Goal: Navigation & Orientation: Find specific page/section

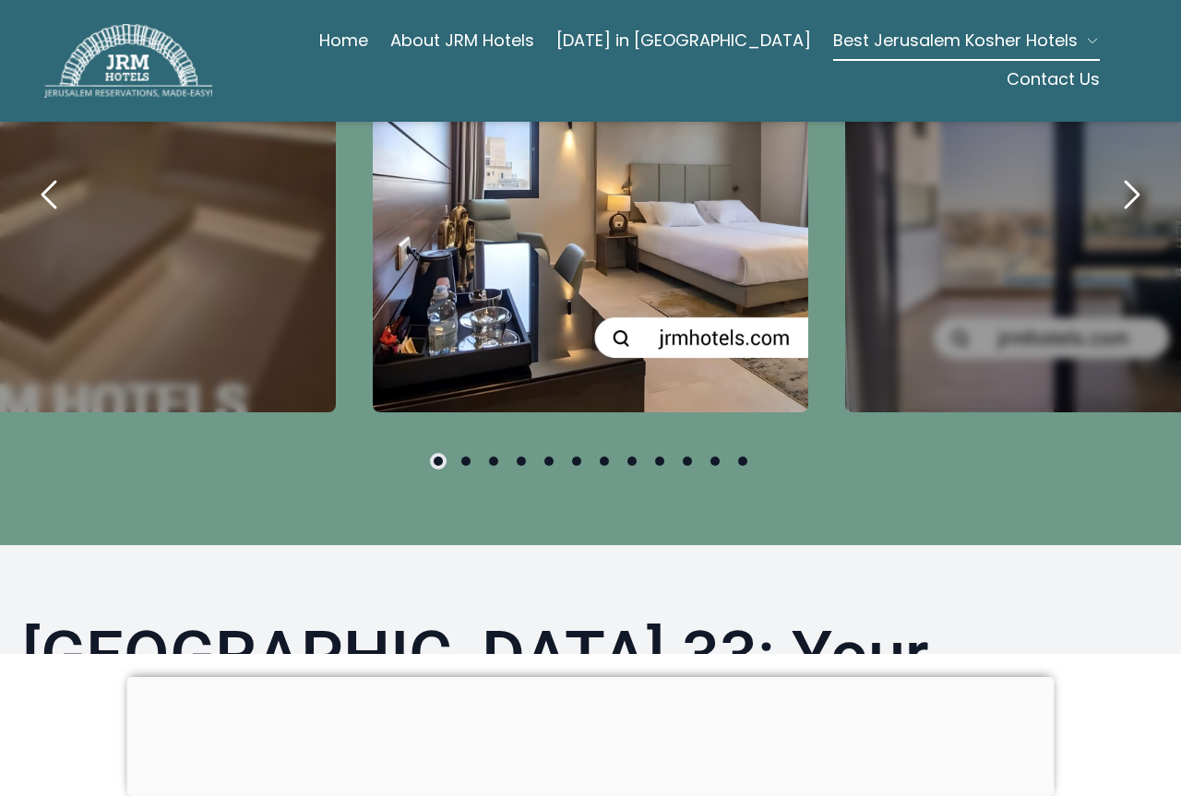
scroll to position [1015, 0]
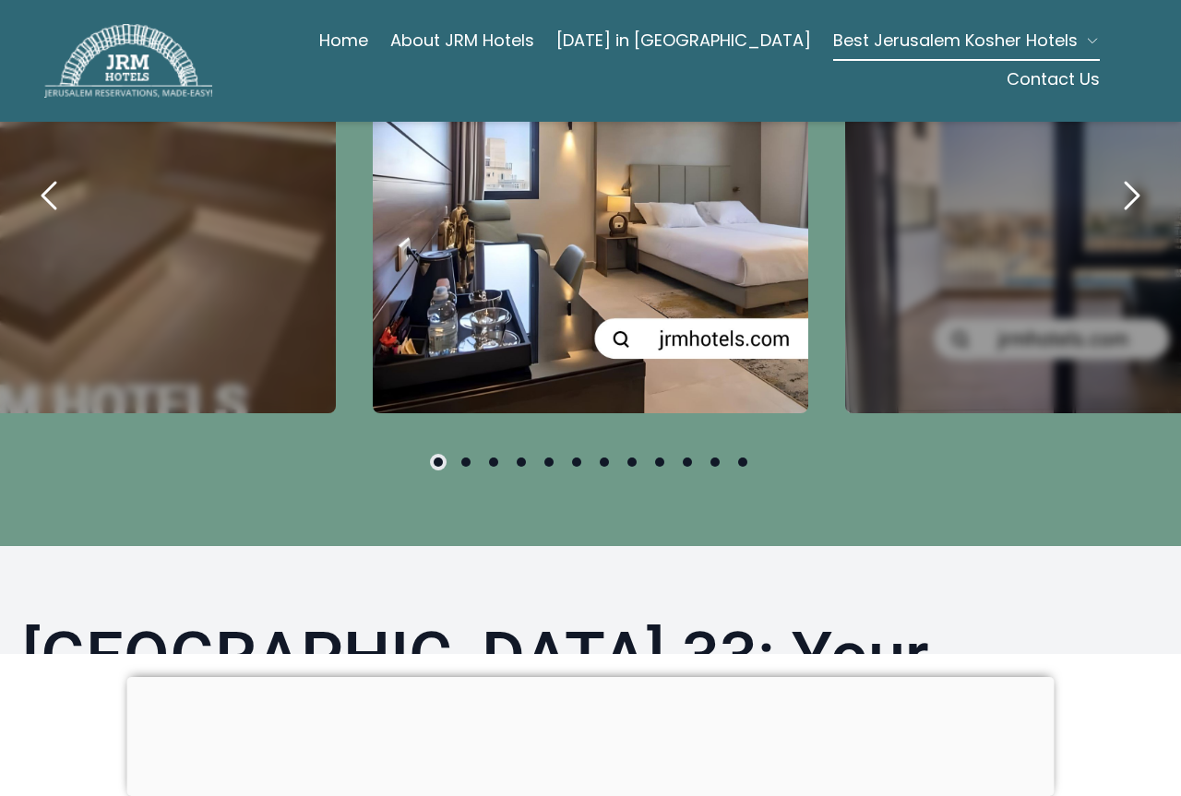
click at [1118, 173] on icon "next" at bounding box center [1131, 195] width 44 height 44
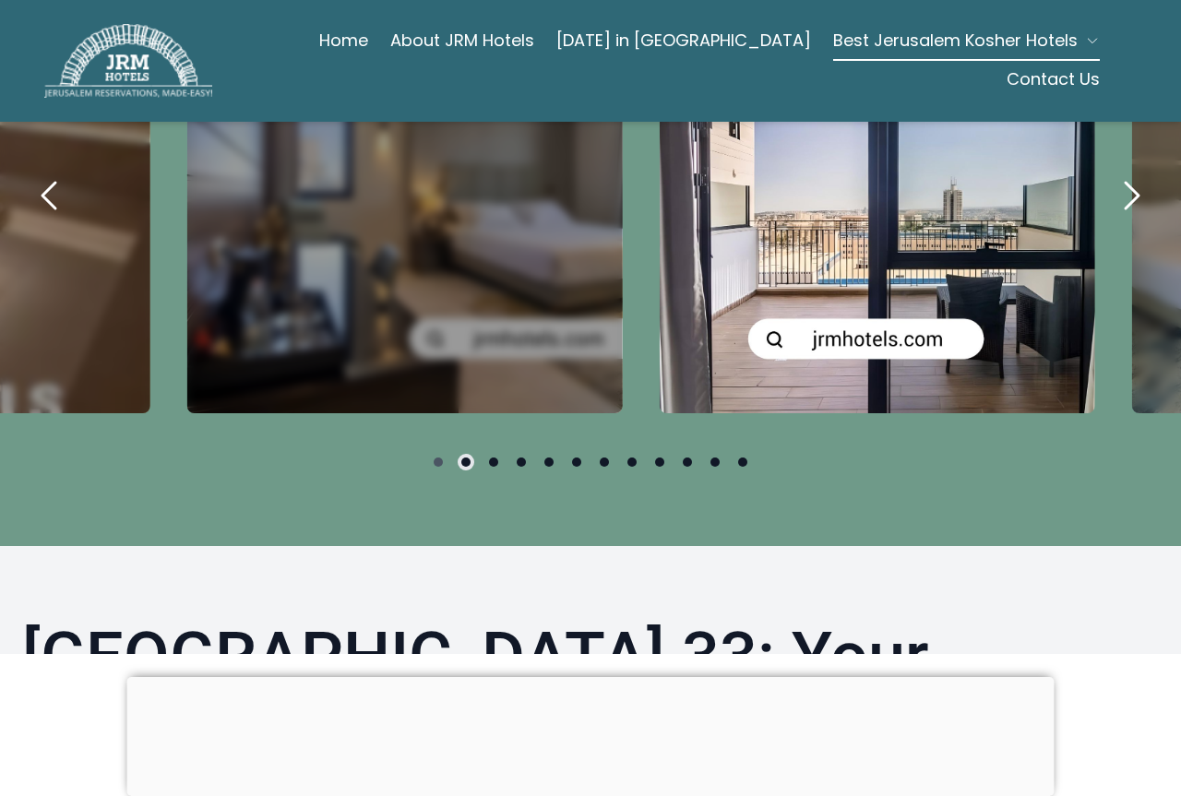
click at [1116, 173] on icon "next" at bounding box center [1131, 195] width 44 height 44
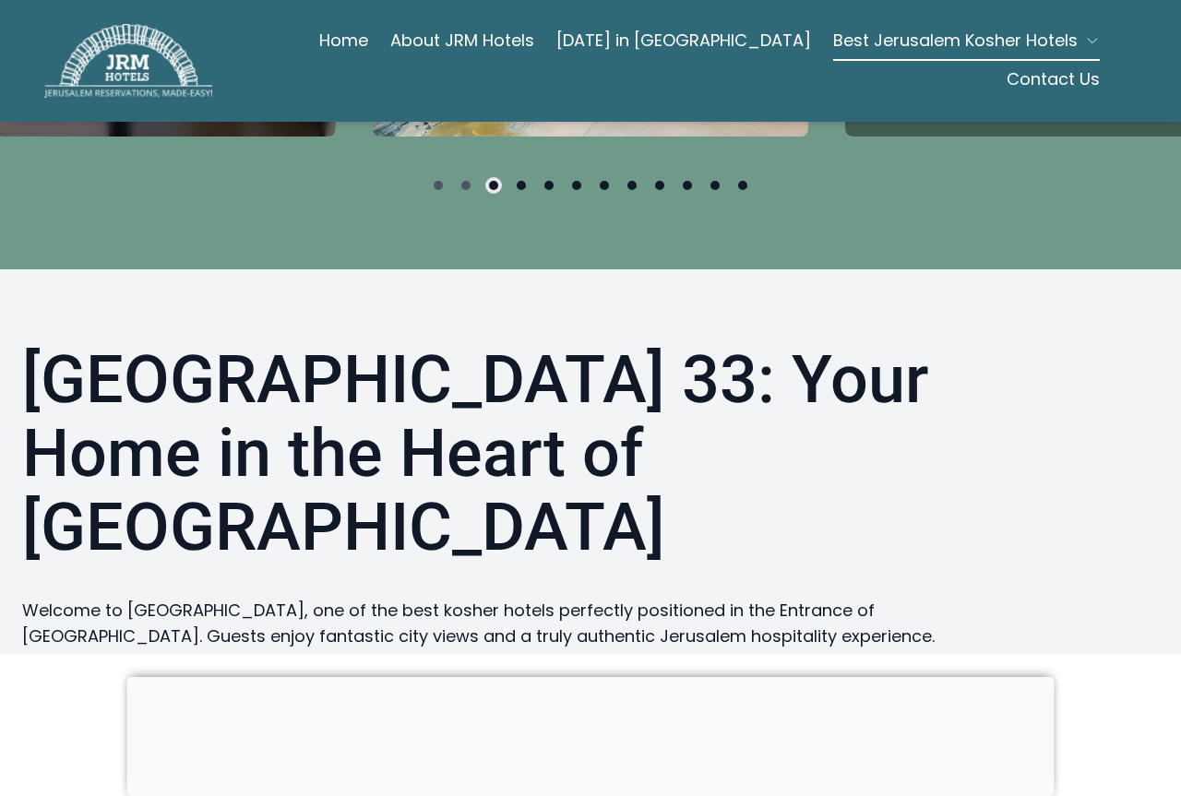
scroll to position [1107, 0]
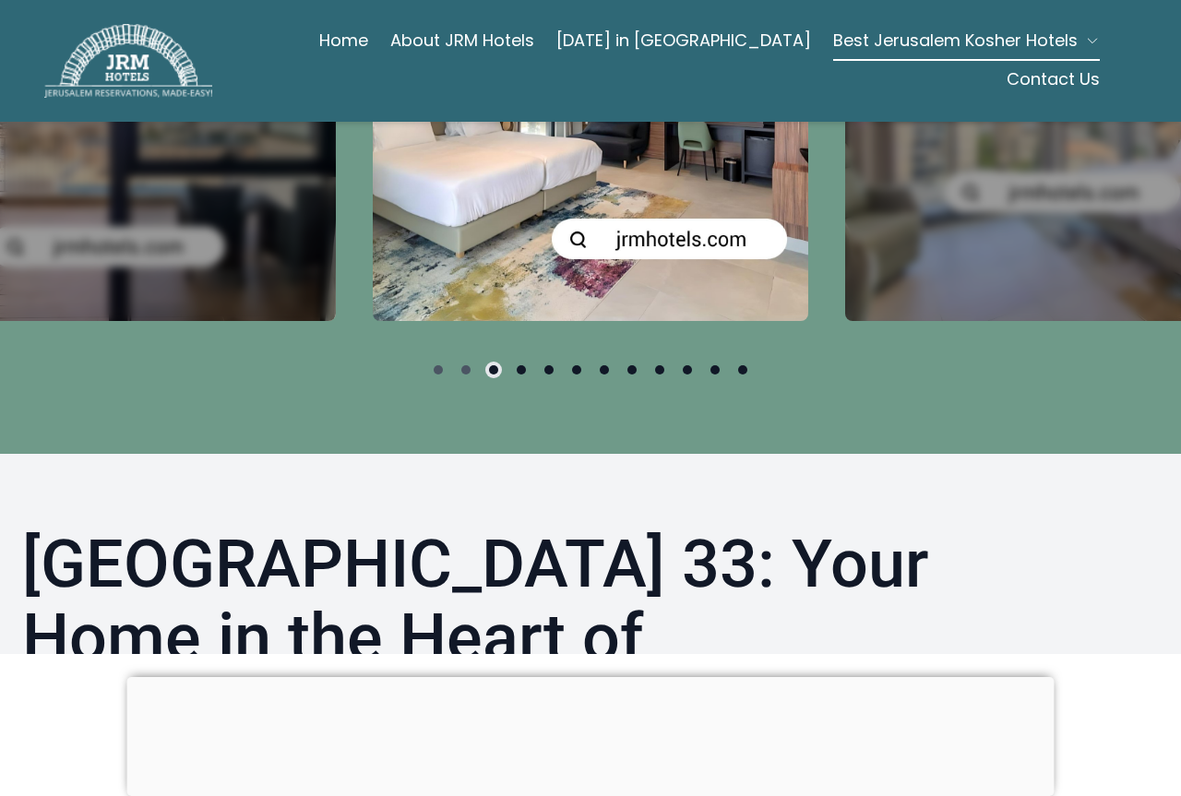
click at [413, 528] on h1 "[GEOGRAPHIC_DATA] 33: Your Home in the Heart of [GEOGRAPHIC_DATA]" at bounding box center [494, 642] width 945 height 229
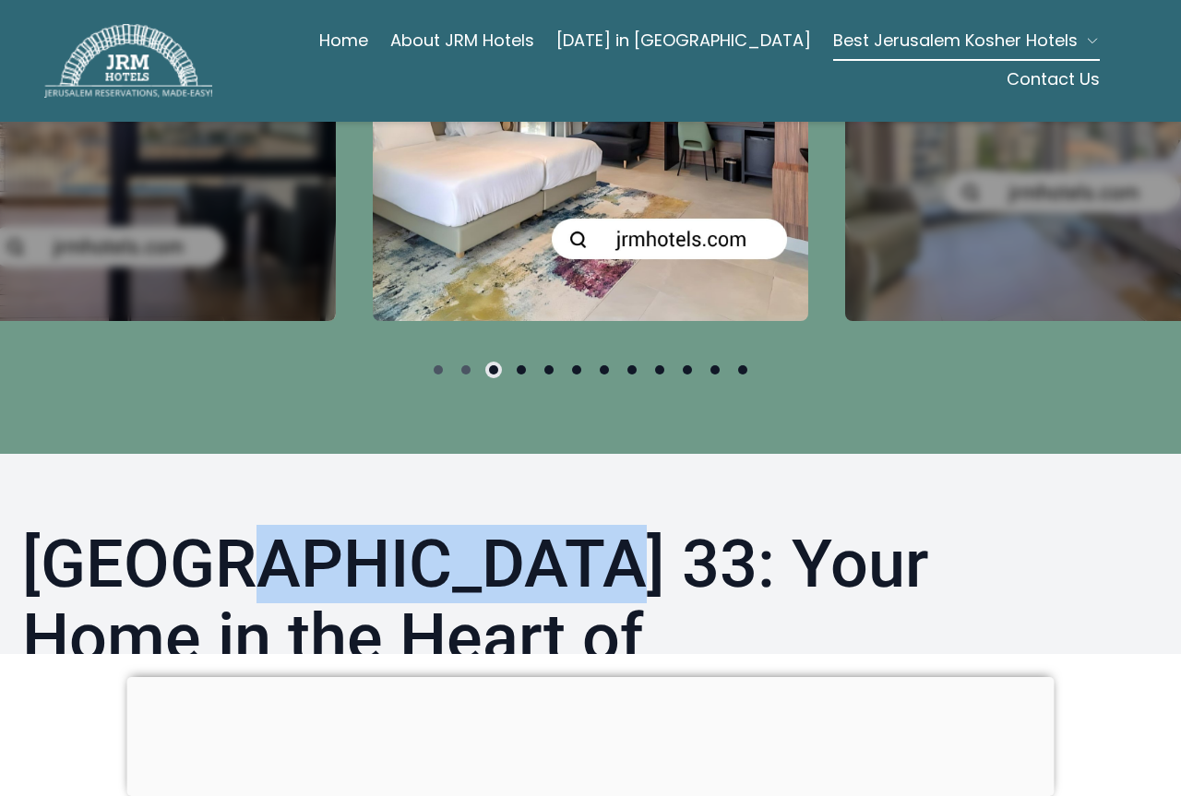
click at [413, 528] on h1 "[GEOGRAPHIC_DATA] 33: Your Home in the Heart of [GEOGRAPHIC_DATA]" at bounding box center [494, 642] width 945 height 229
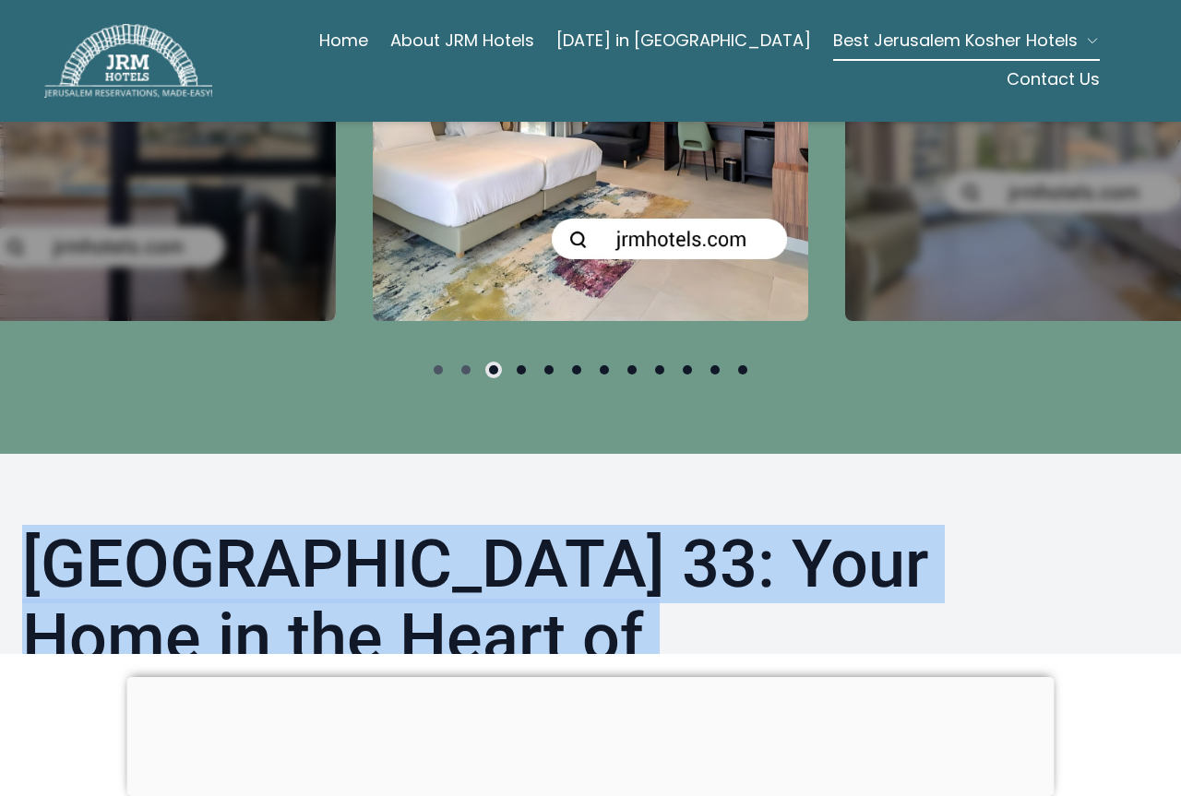
click at [413, 528] on h1 "[GEOGRAPHIC_DATA] 33: Your Home in the Heart of [GEOGRAPHIC_DATA]" at bounding box center [494, 642] width 945 height 229
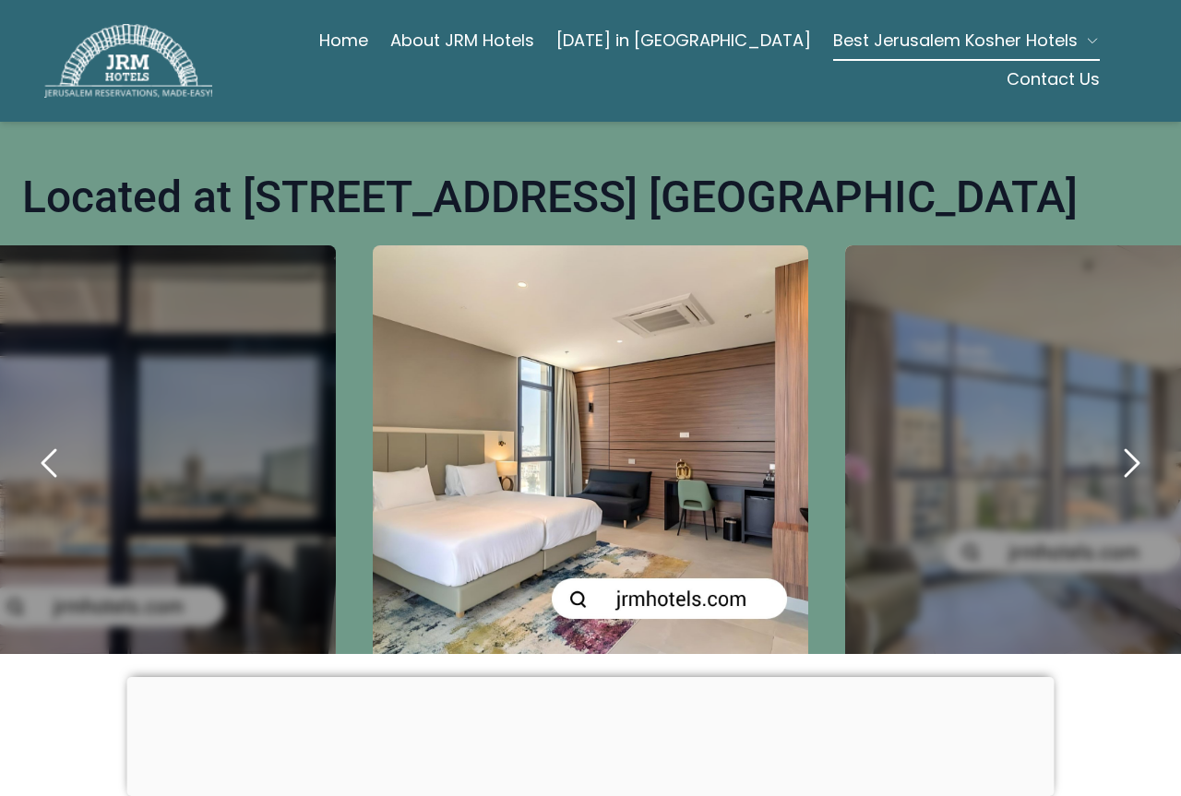
scroll to position [738, 0]
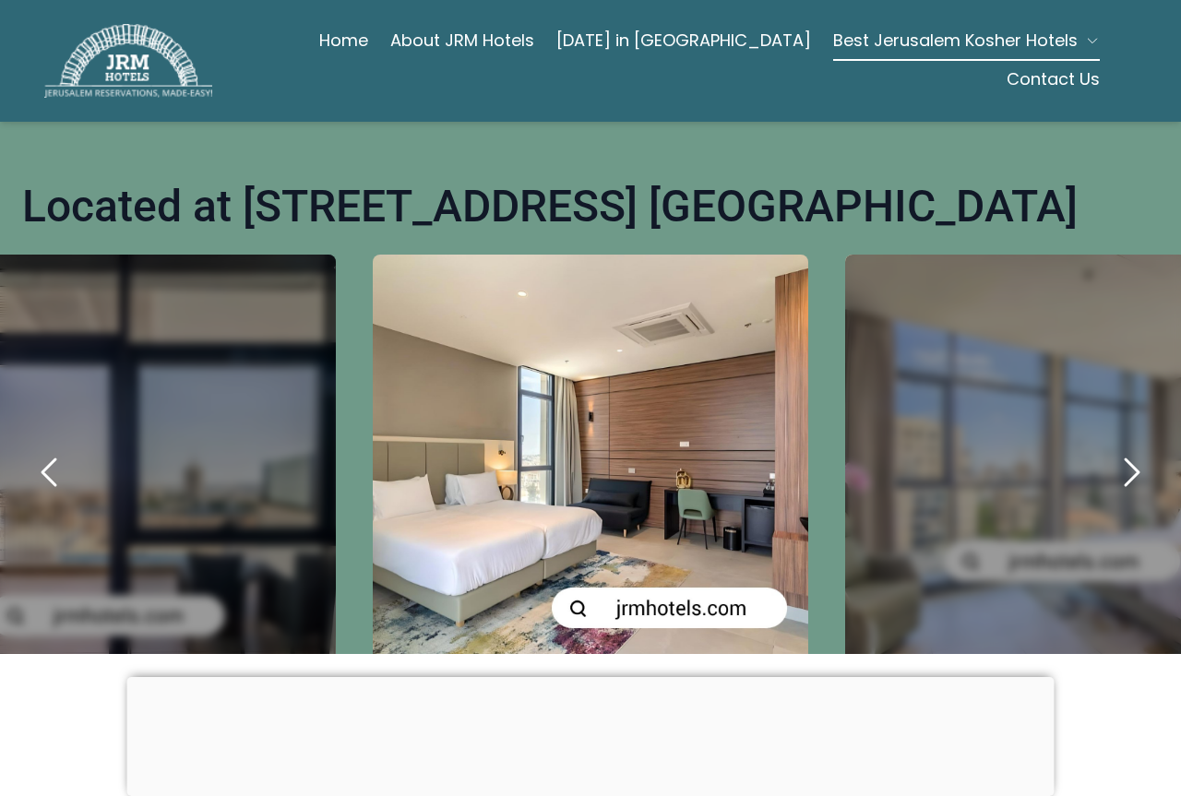
click at [833, 54] on span "Best Jerusalem Kosher Hotels" at bounding box center [955, 41] width 245 height 26
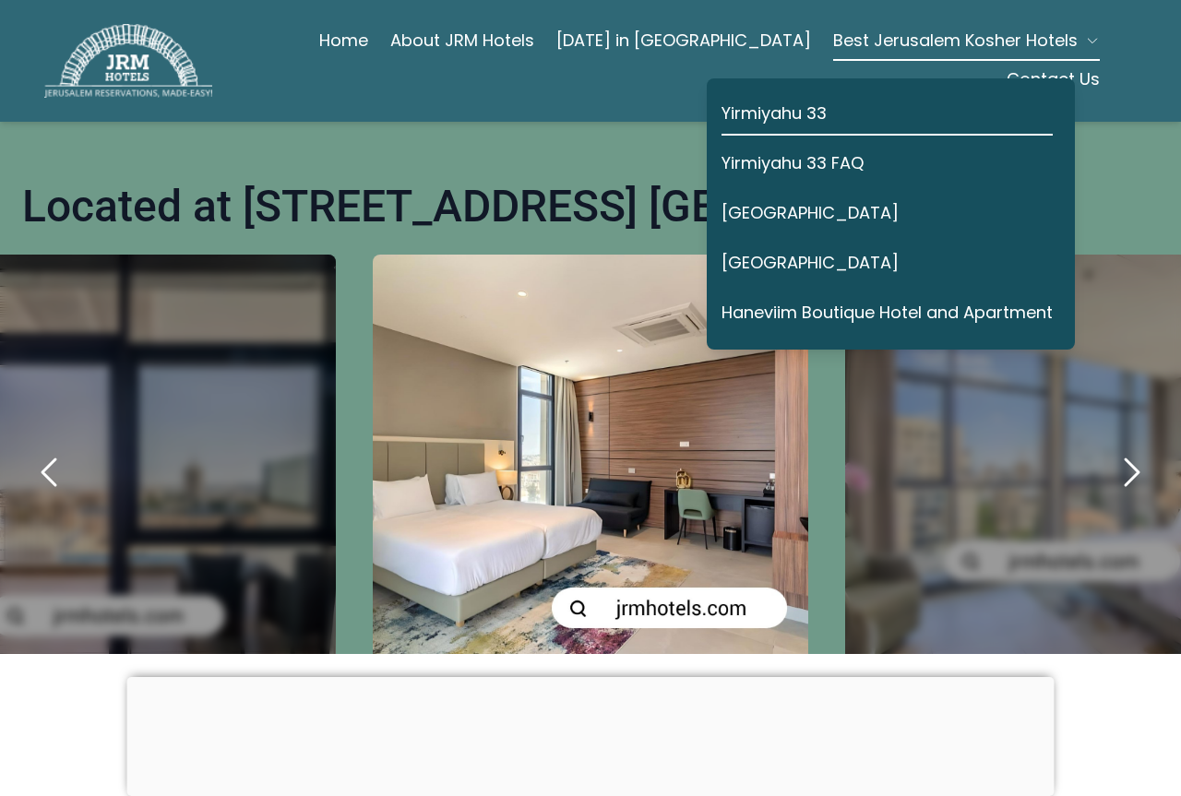
click at [779, 112] on link "Yirmiyahu 33" at bounding box center [887, 114] width 331 height 42
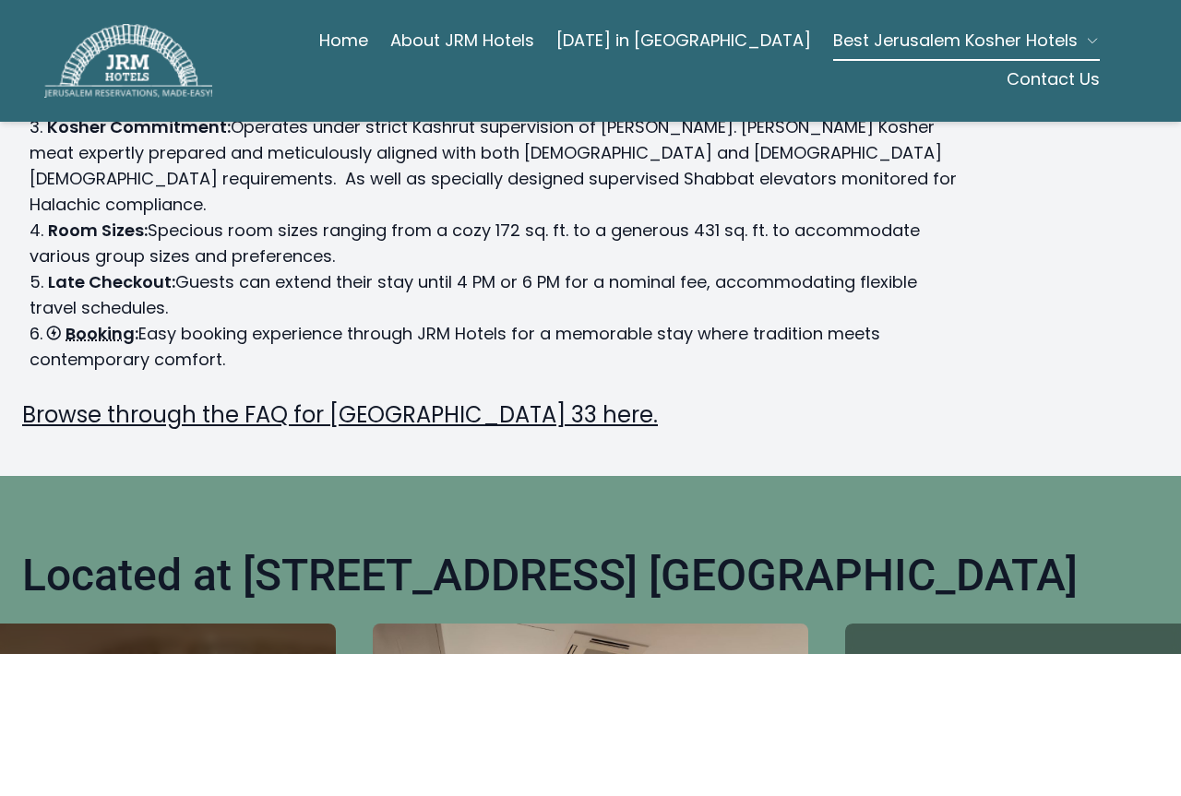
scroll to position [738, 0]
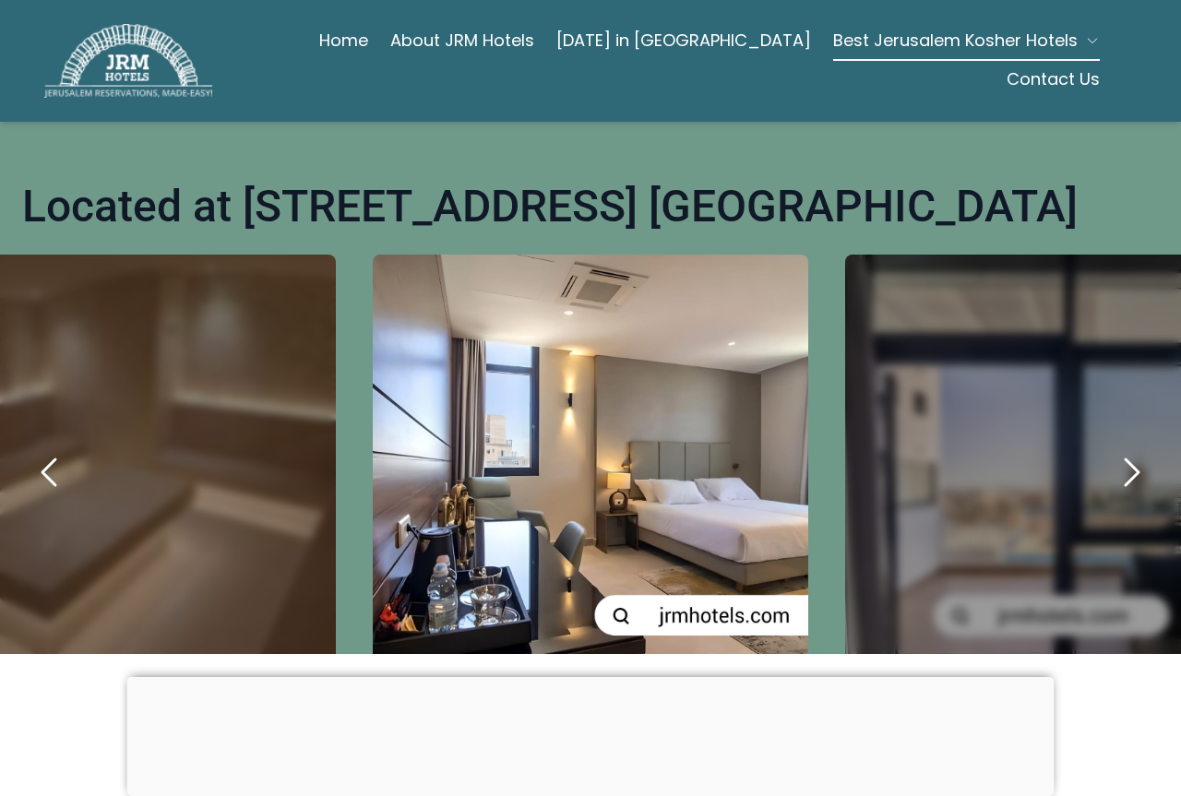
click at [58, 450] on icon "previous" at bounding box center [50, 472] width 44 height 44
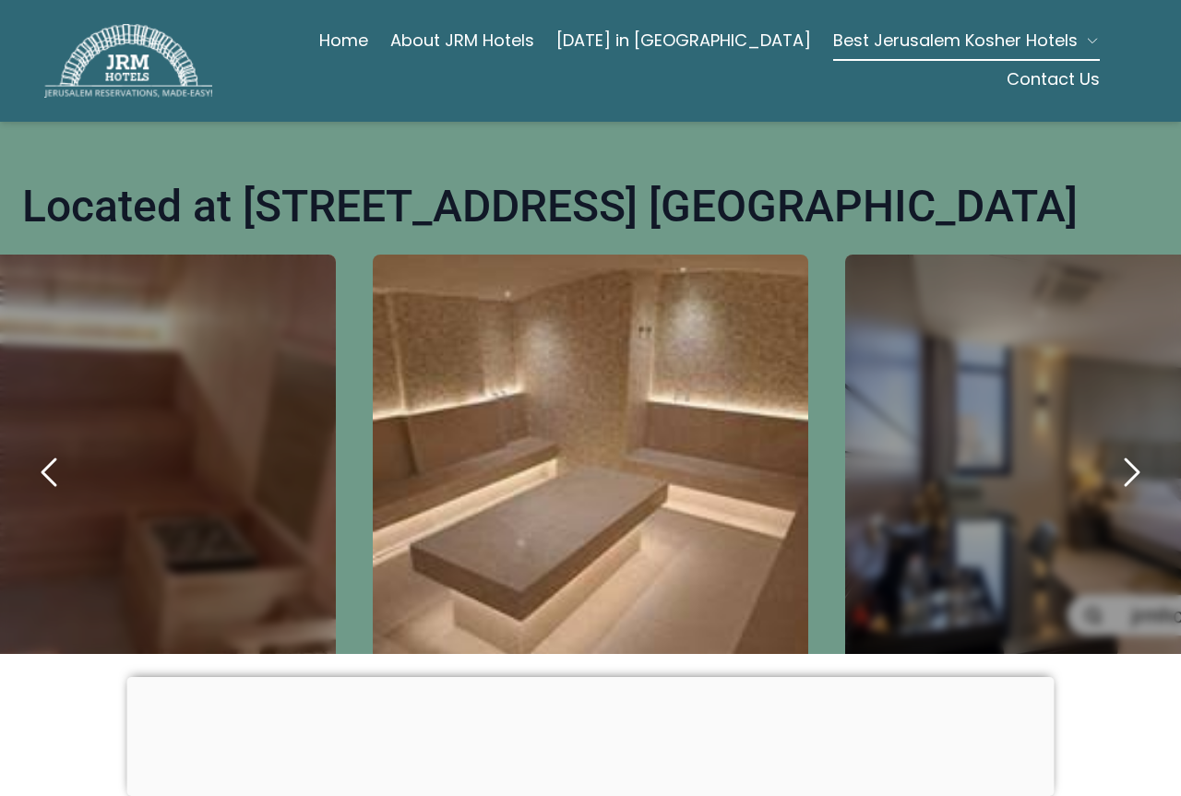
click at [38, 450] on icon "previous" at bounding box center [50, 472] width 44 height 44
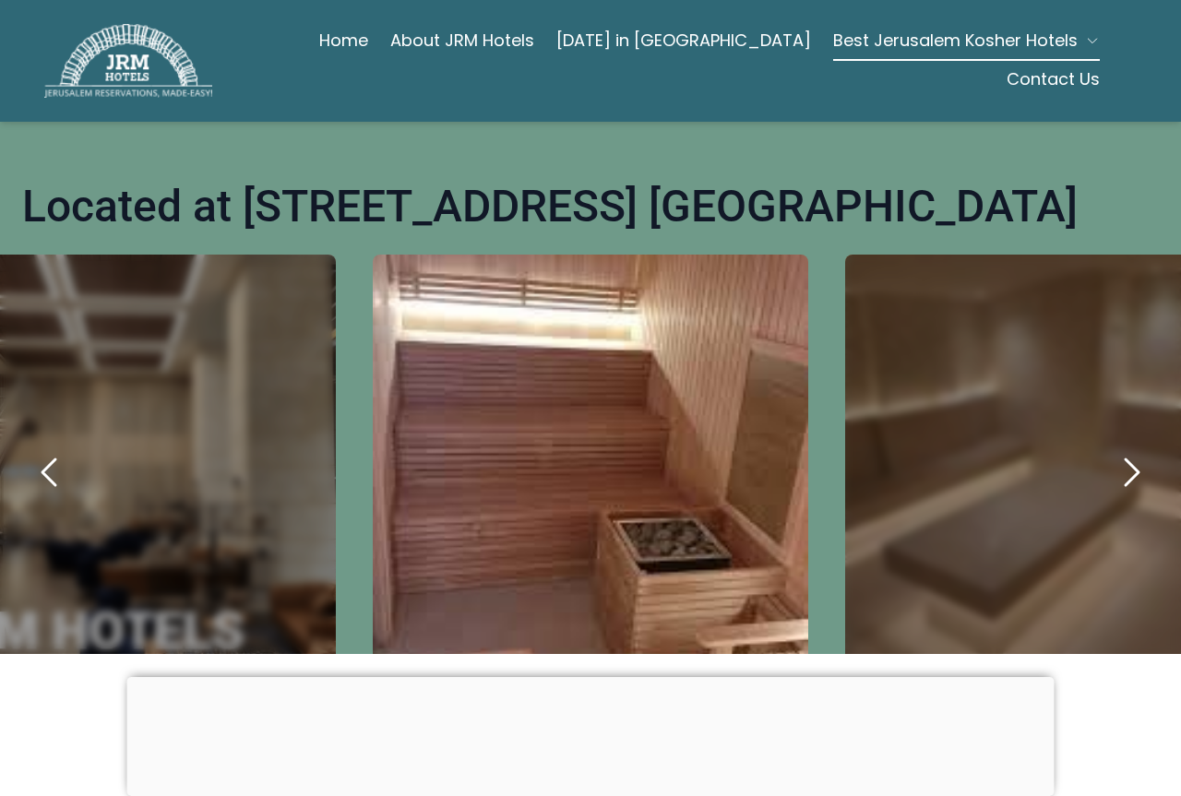
click at [38, 450] on icon "previous" at bounding box center [50, 472] width 44 height 44
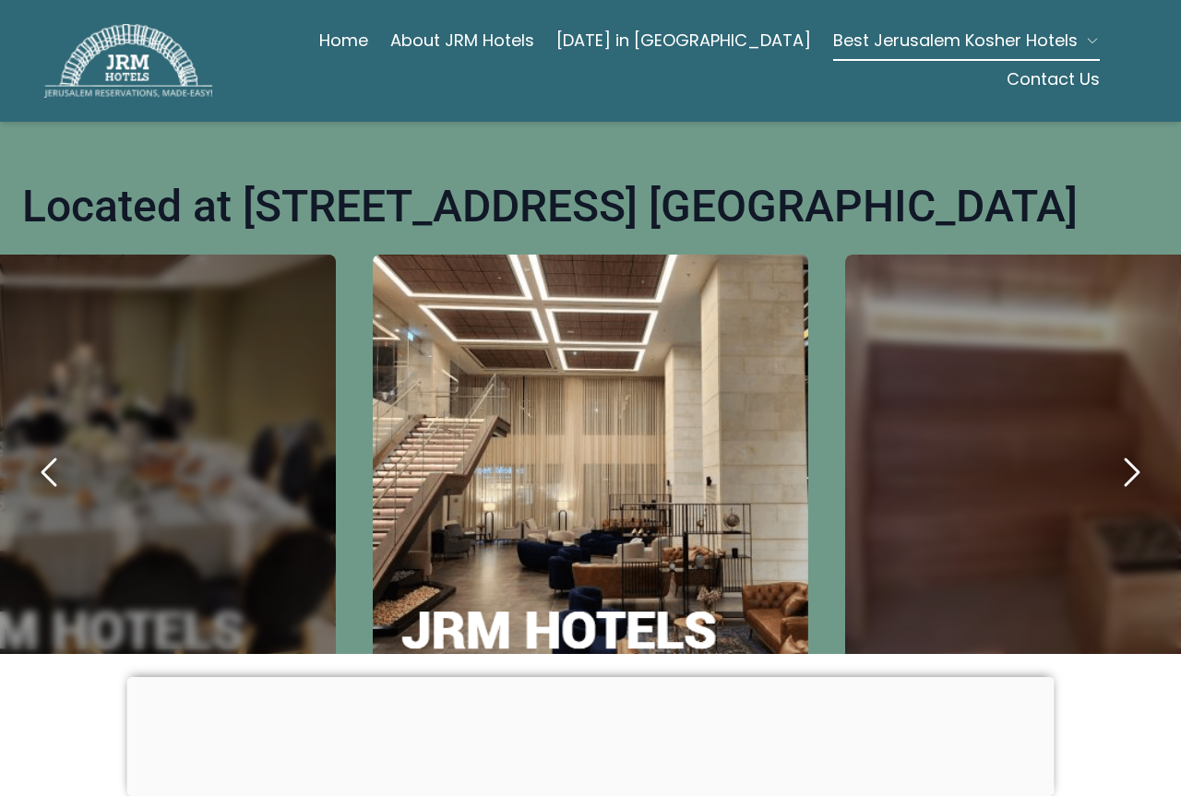
click at [38, 450] on icon "previous" at bounding box center [50, 472] width 44 height 44
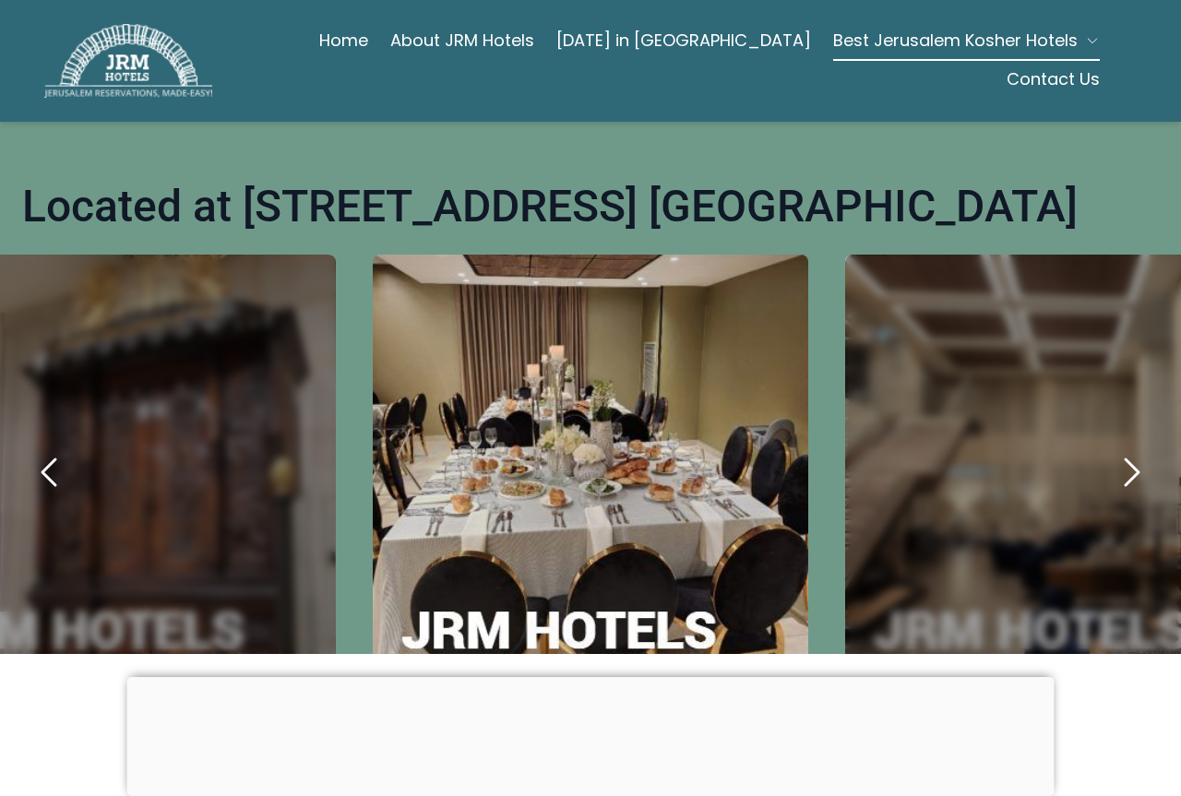
click at [38, 450] on icon "previous" at bounding box center [50, 472] width 44 height 44
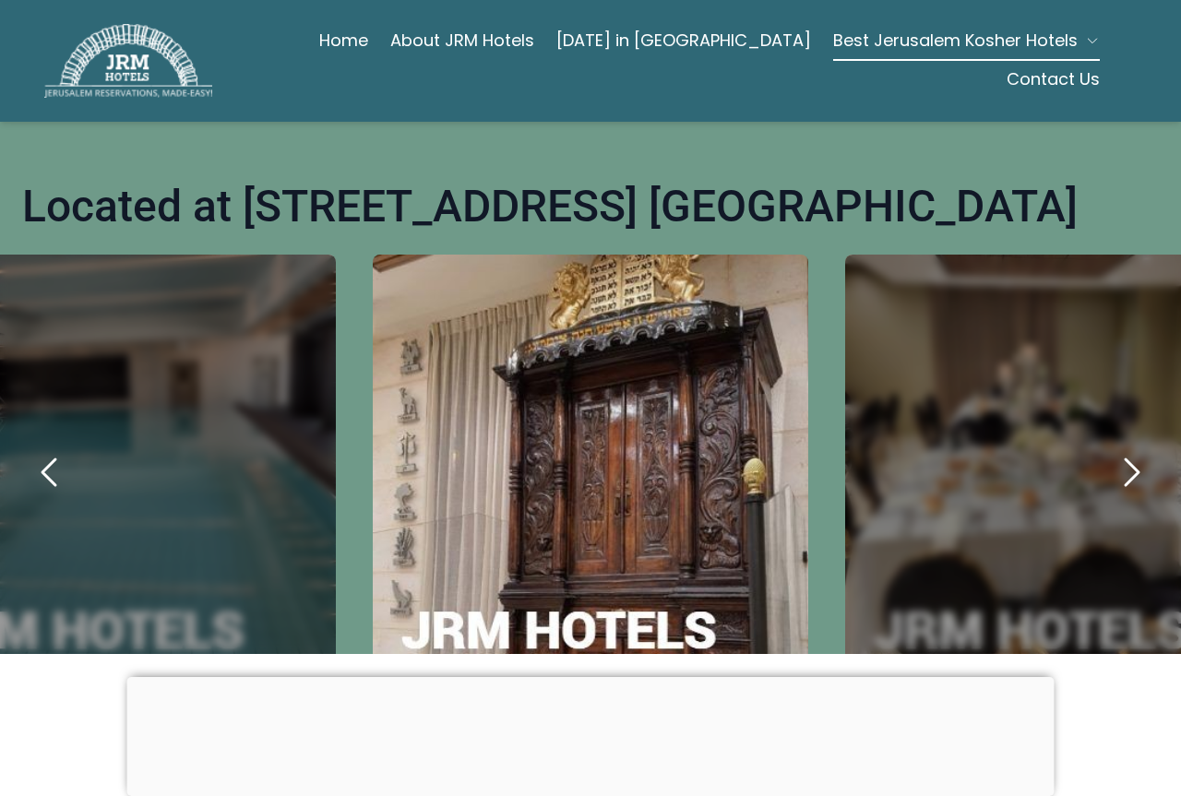
click at [38, 450] on icon "previous" at bounding box center [50, 472] width 44 height 44
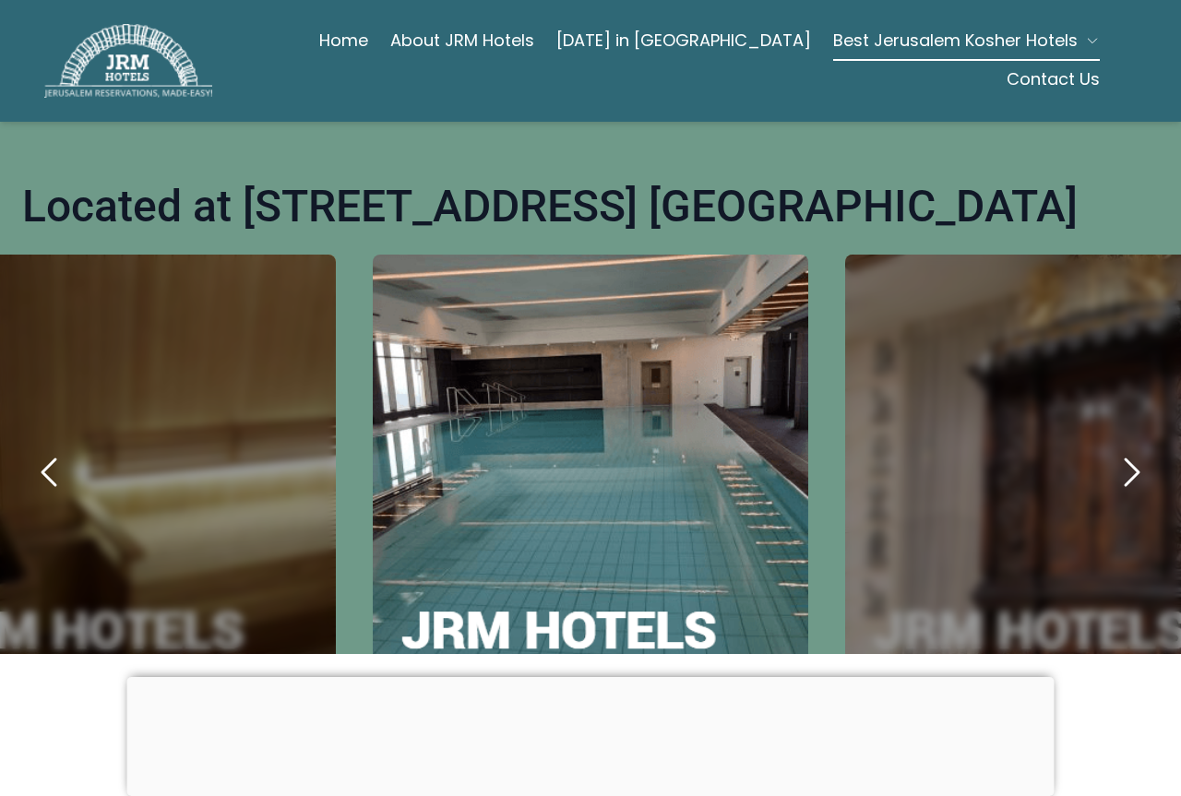
click at [38, 450] on icon "previous" at bounding box center [50, 472] width 44 height 44
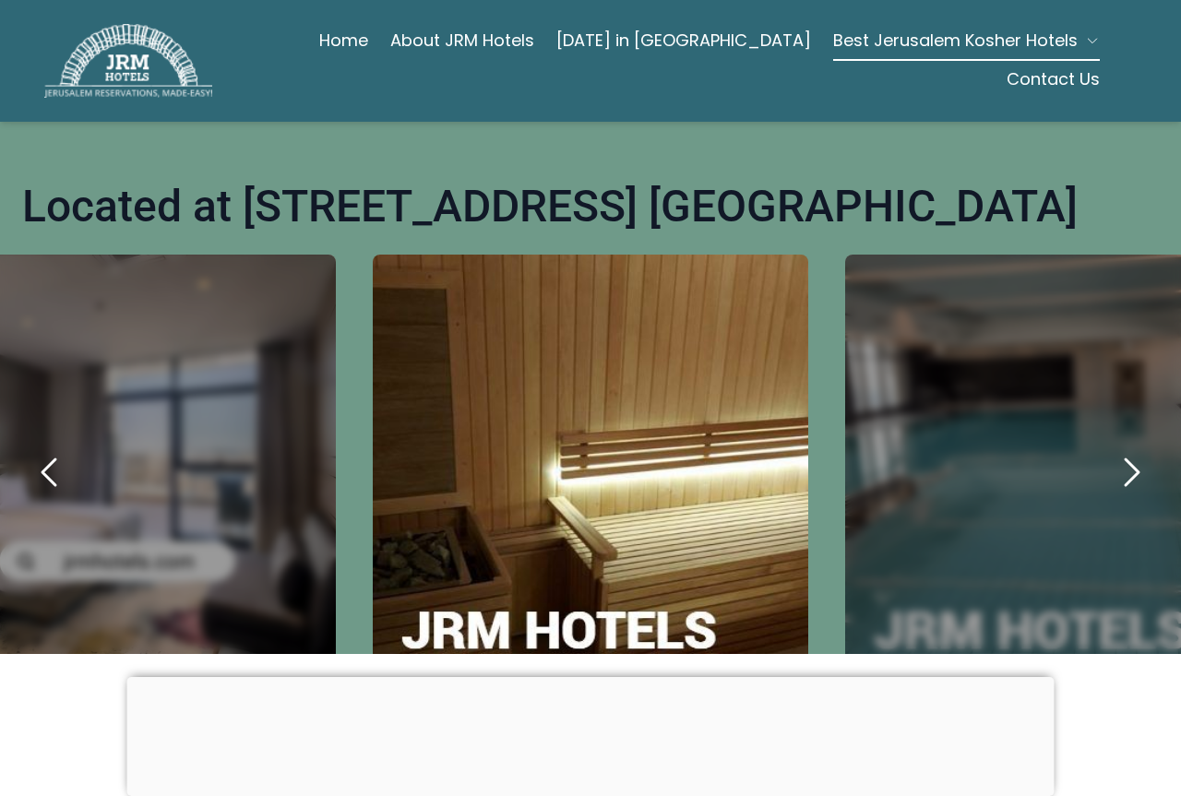
click at [38, 450] on icon "previous" at bounding box center [50, 472] width 44 height 44
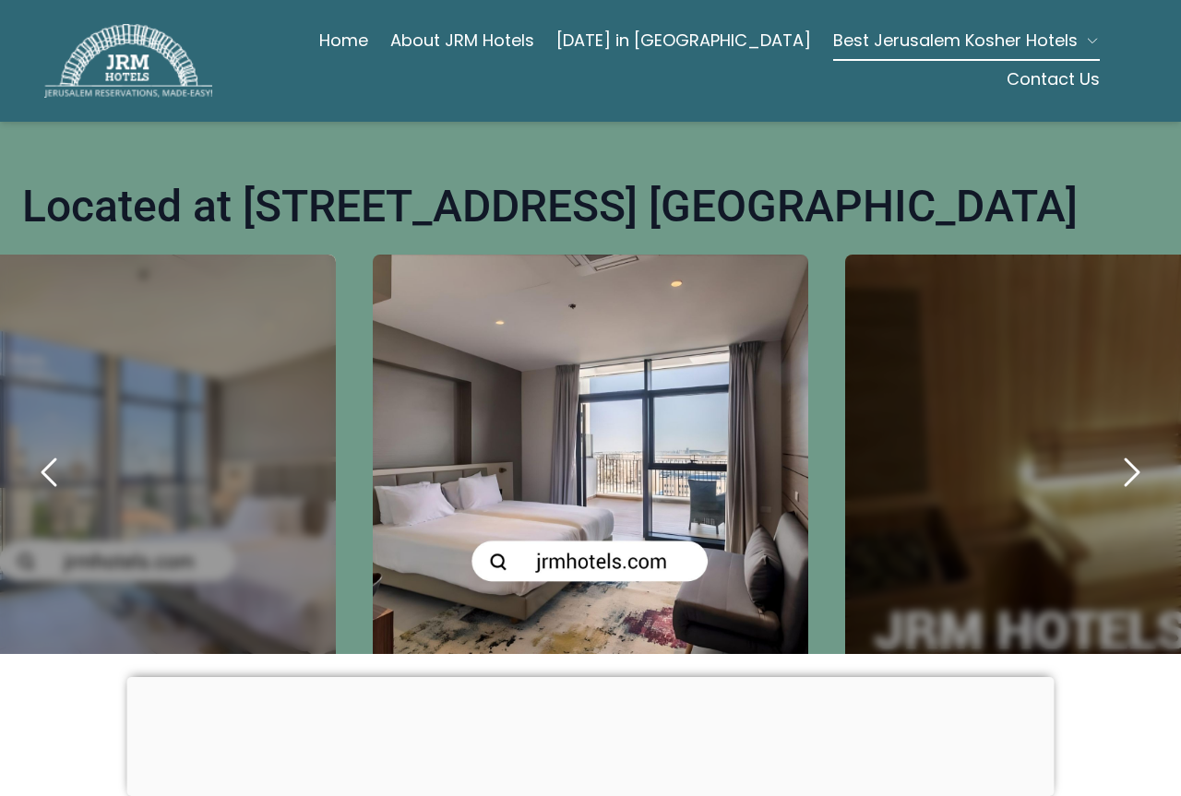
click at [38, 450] on icon "previous" at bounding box center [50, 472] width 44 height 44
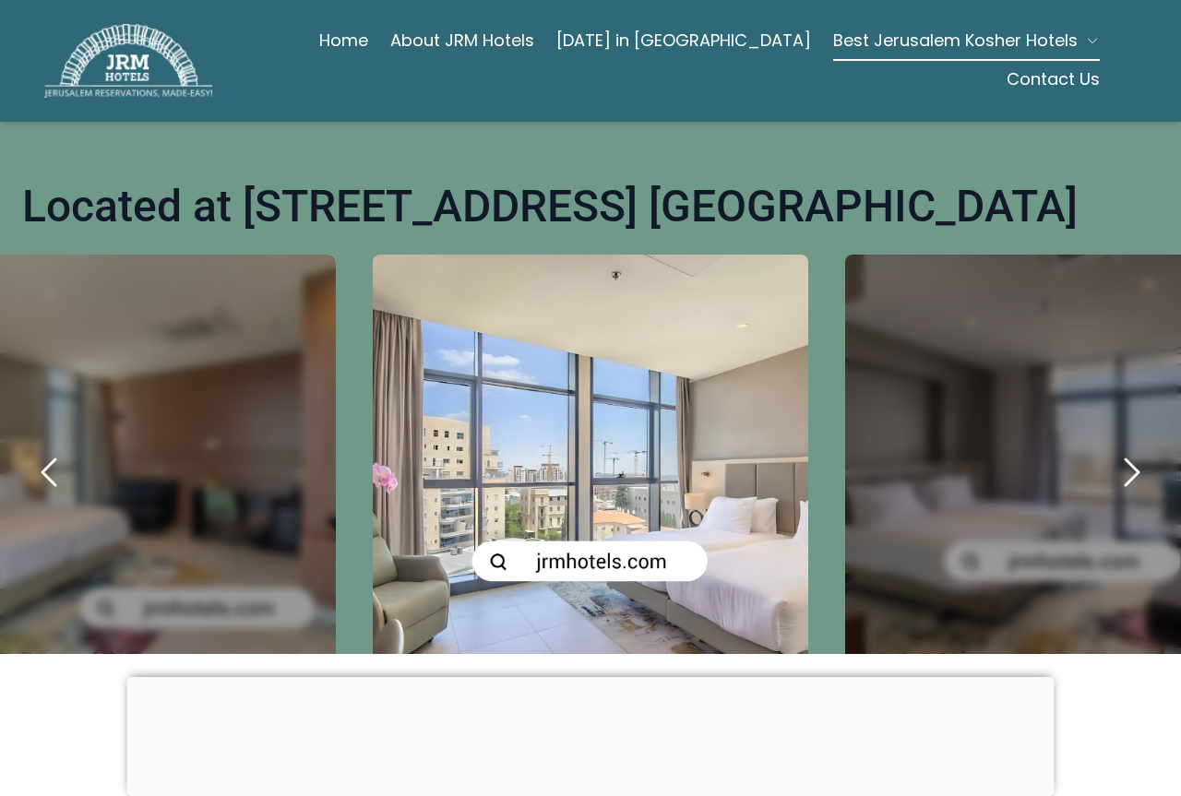
click at [38, 450] on icon "previous" at bounding box center [50, 472] width 44 height 44
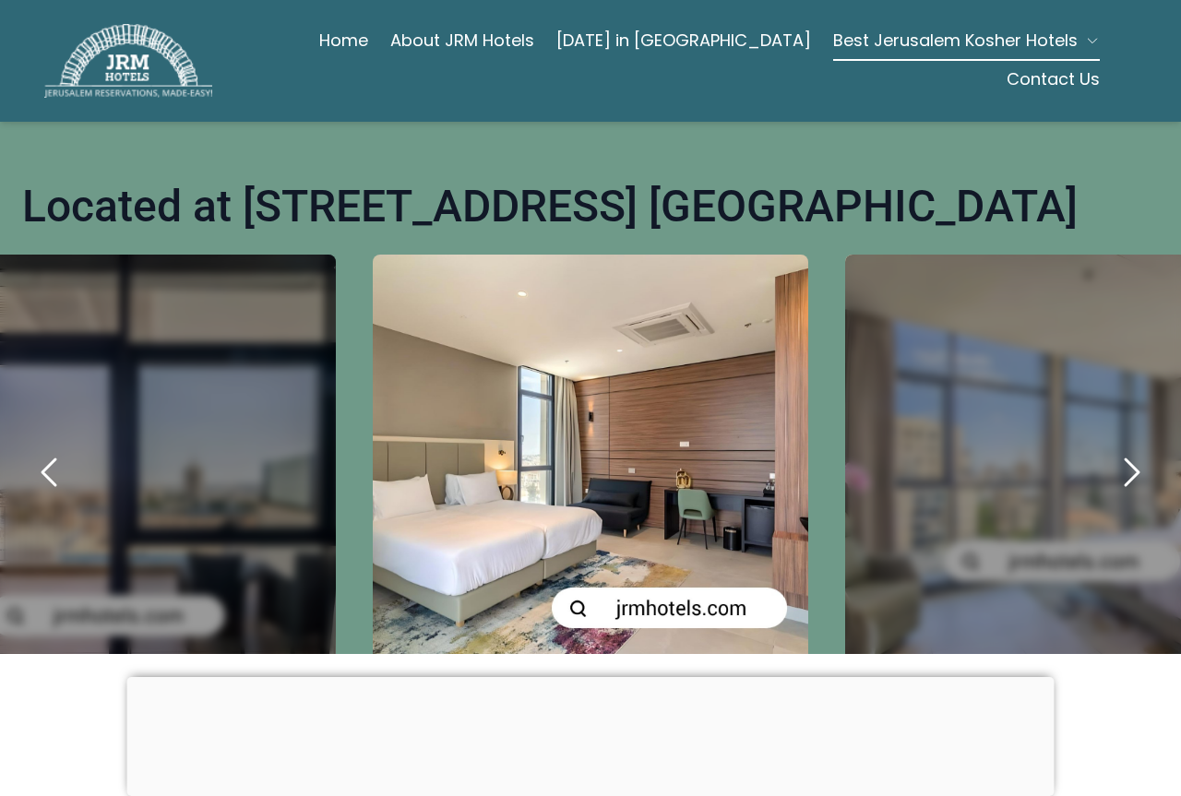
scroll to position [646, 0]
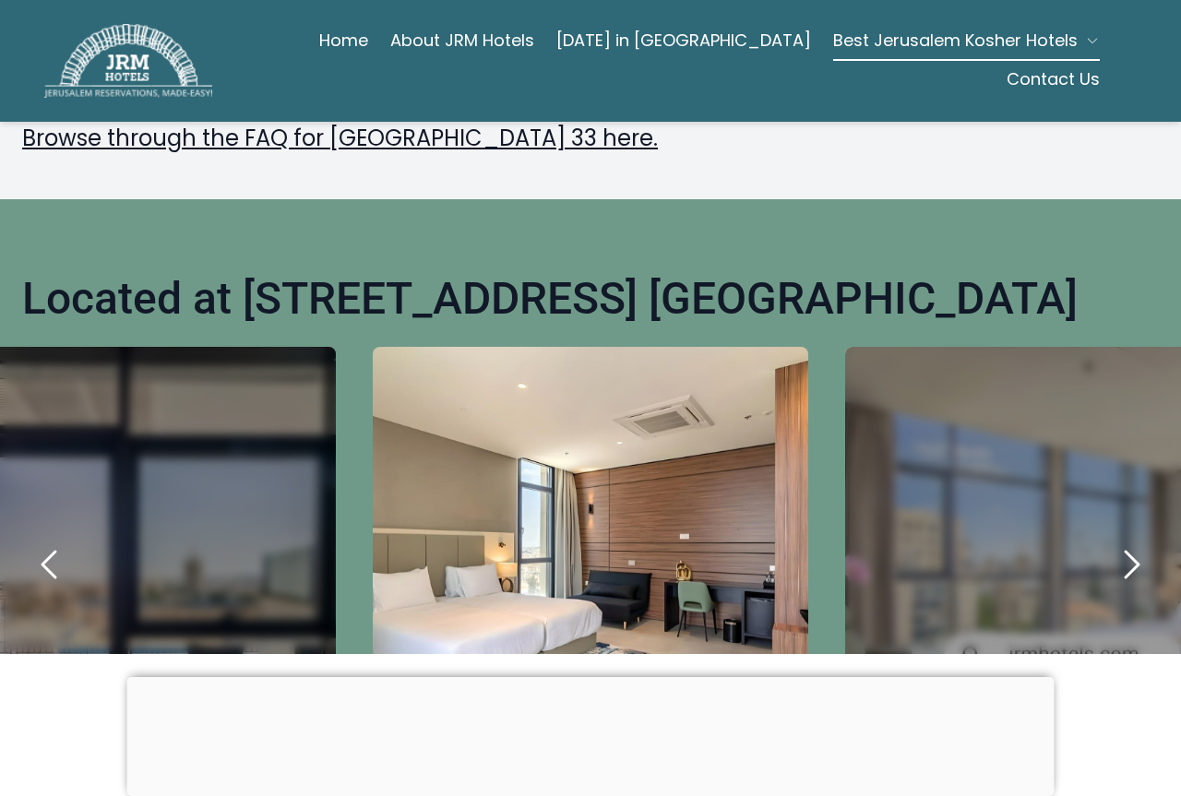
click at [45, 543] on icon "previous" at bounding box center [50, 565] width 44 height 44
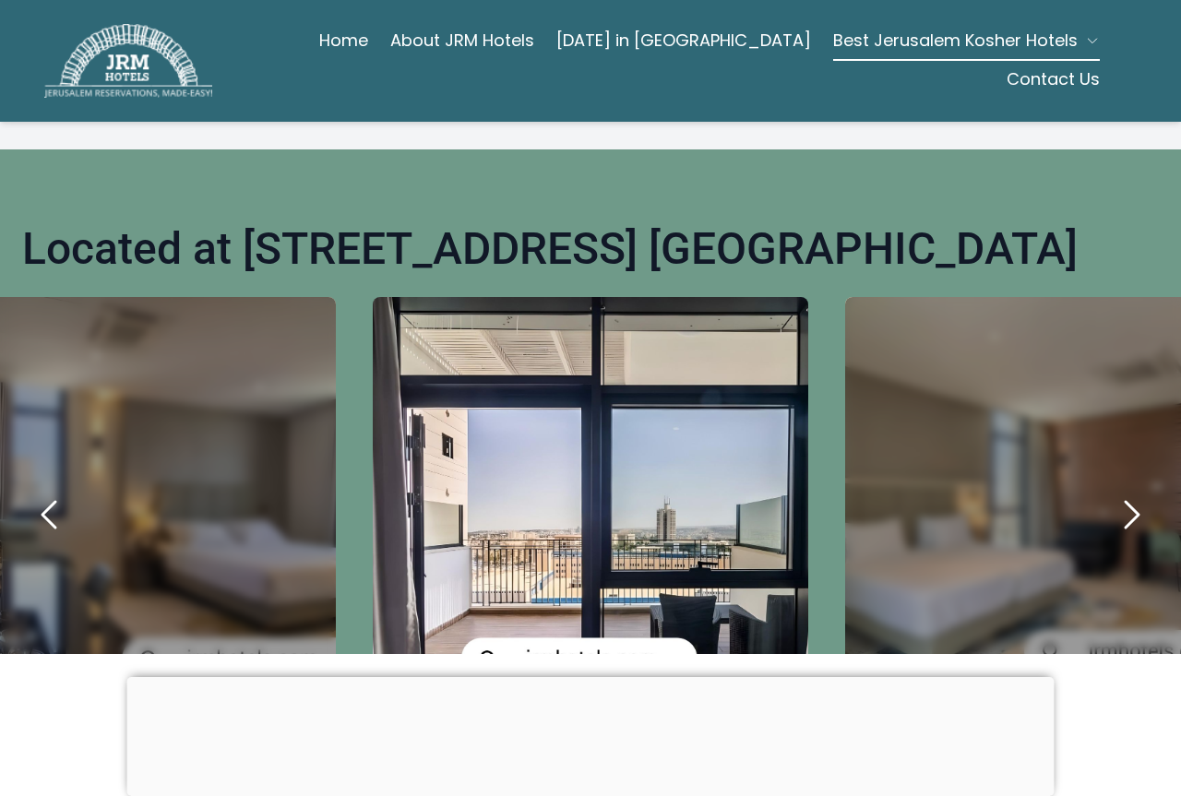
scroll to position [738, 0]
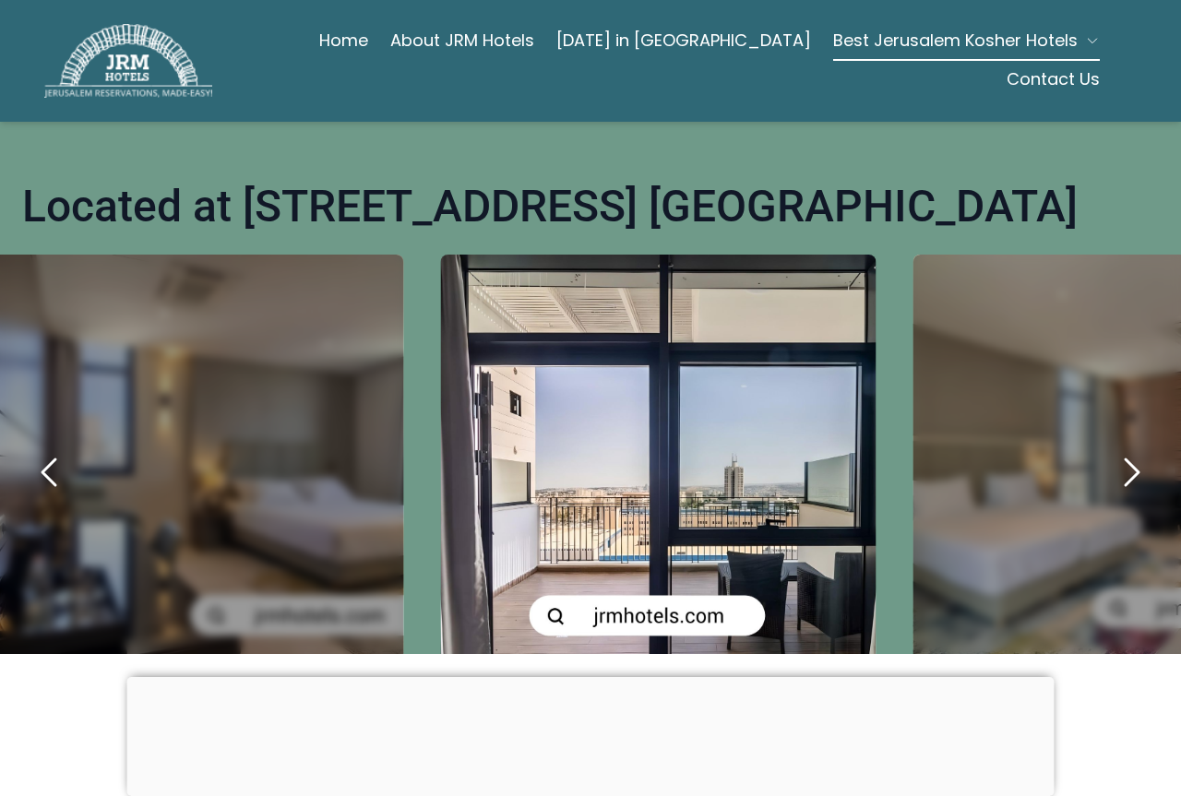
click at [45, 521] on div "carousel-slider" at bounding box center [187, 473] width 436 height 436
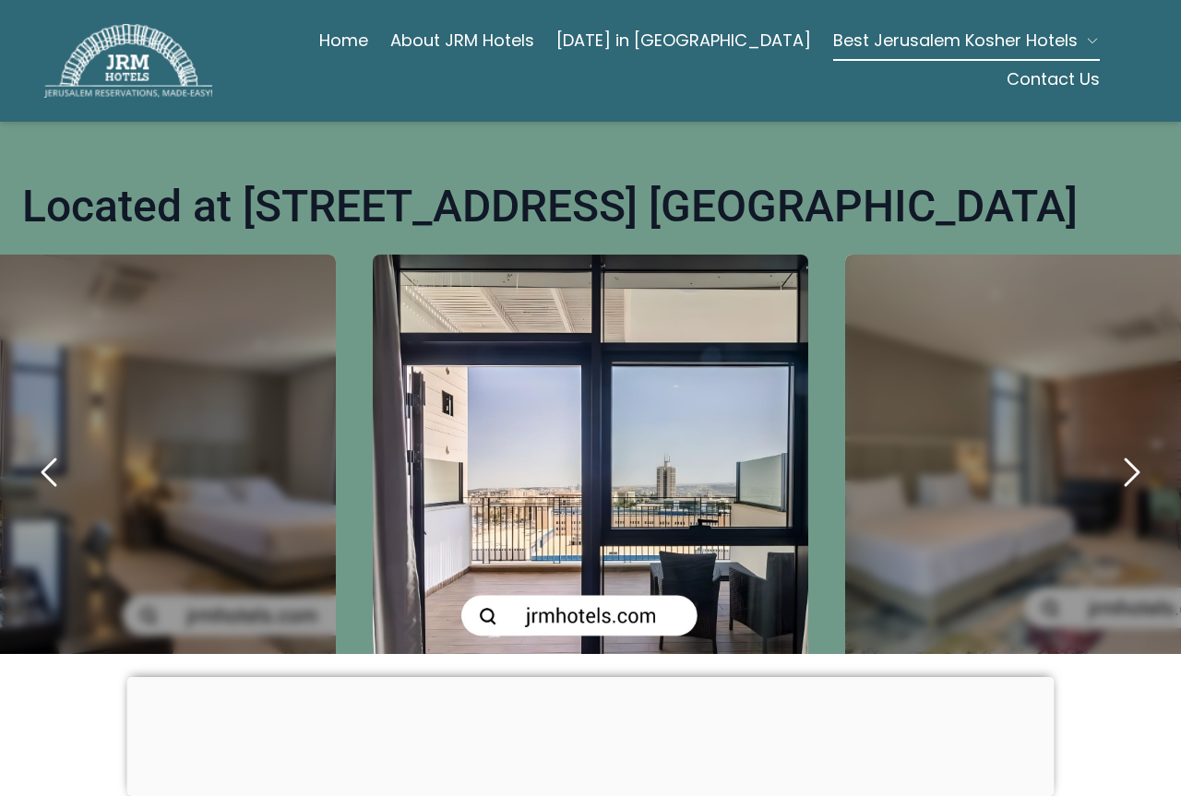
click at [59, 450] on icon "previous" at bounding box center [50, 472] width 44 height 44
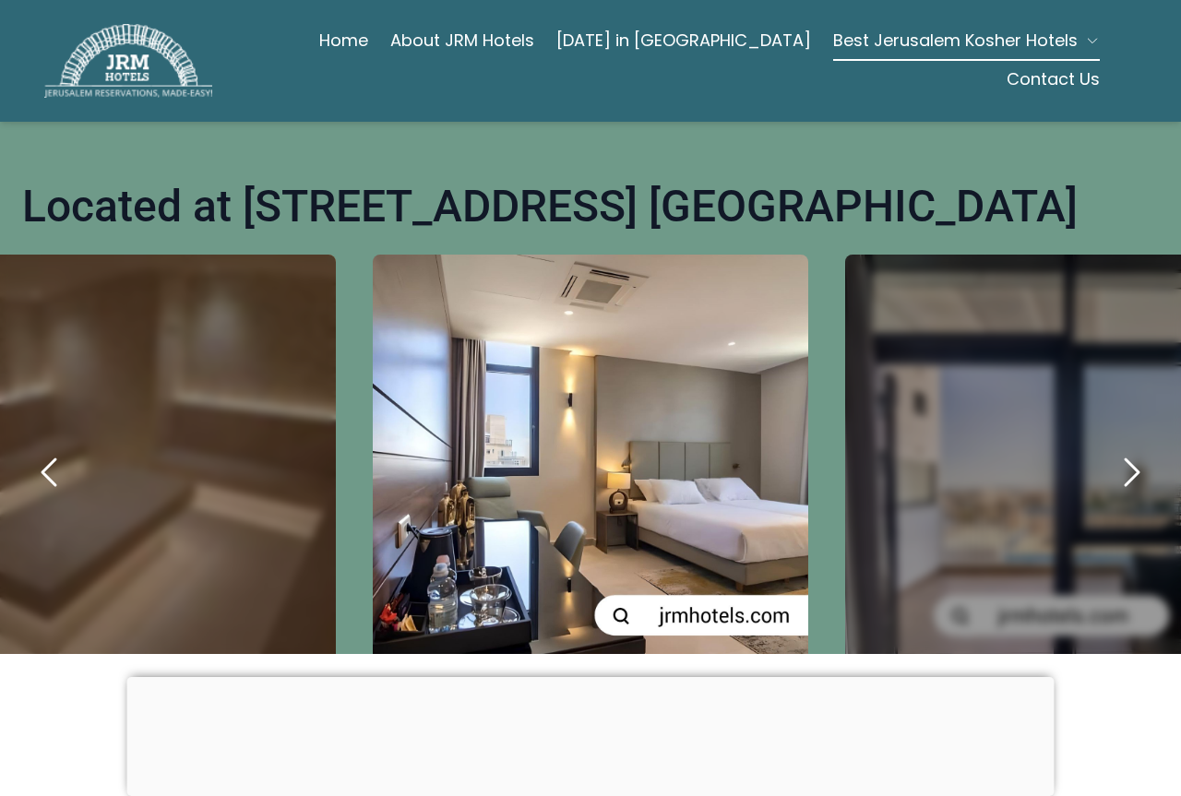
click at [54, 460] on icon "previous" at bounding box center [48, 473] width 13 height 26
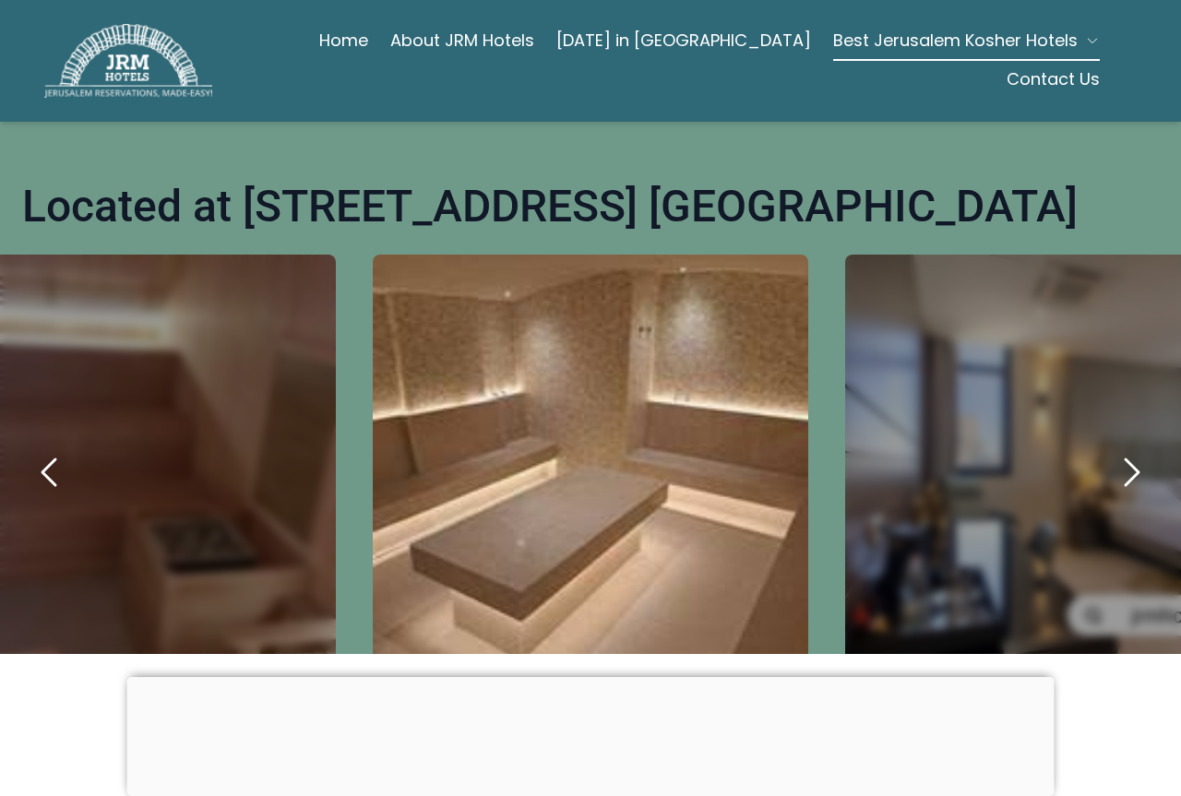
scroll to position [831, 0]
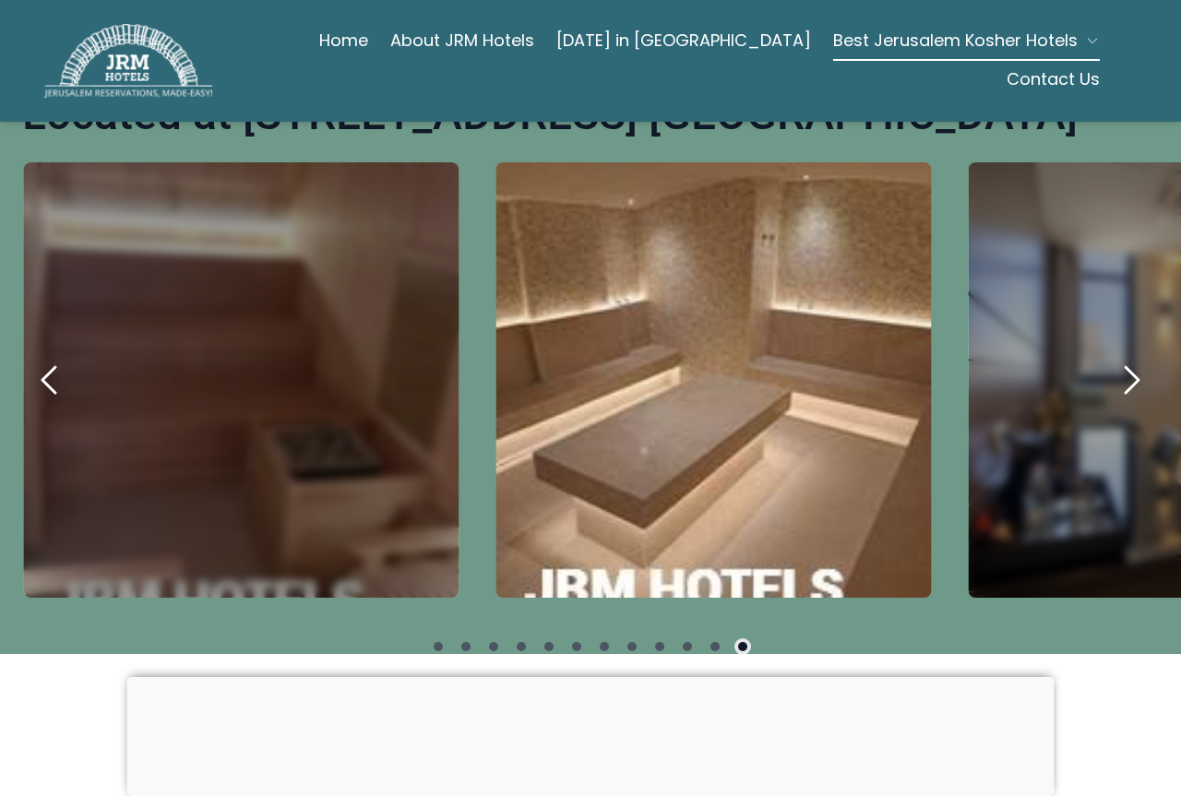
click at [54, 431] on div "carousel-slider" at bounding box center [242, 380] width 436 height 436
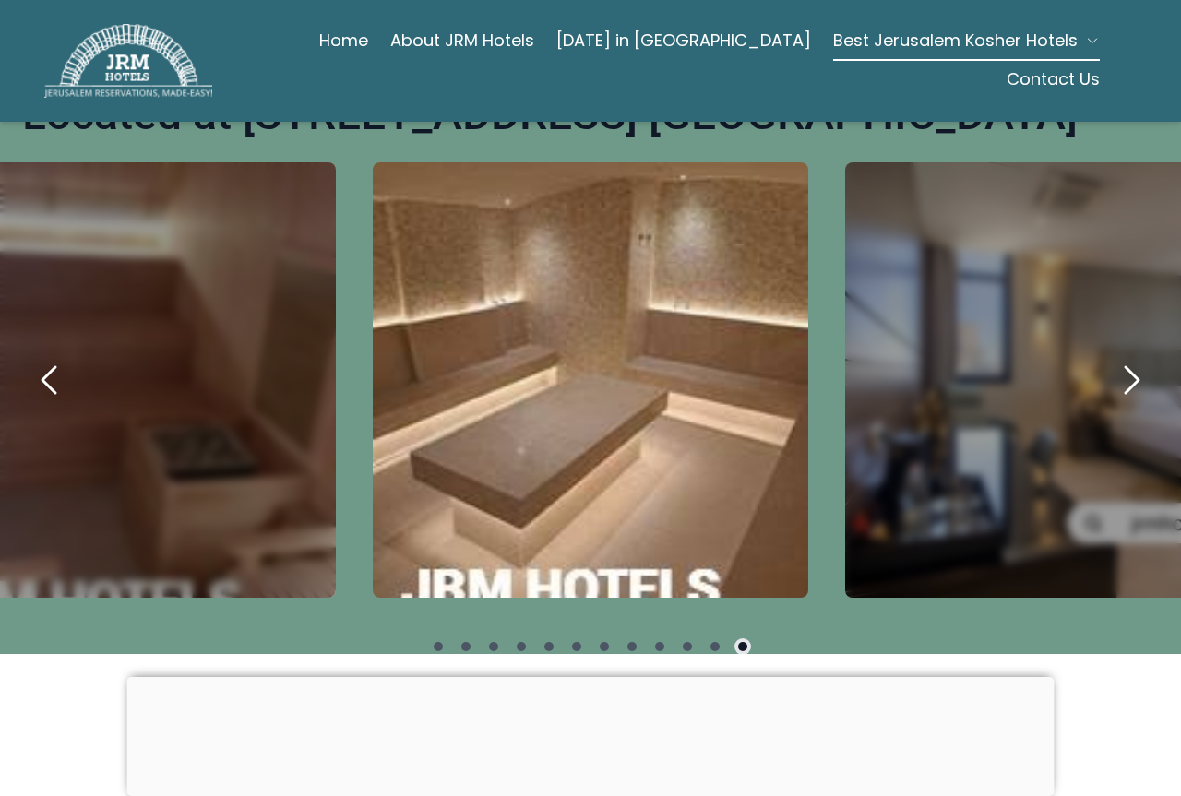
click at [49, 358] on icon "previous" at bounding box center [50, 380] width 44 height 44
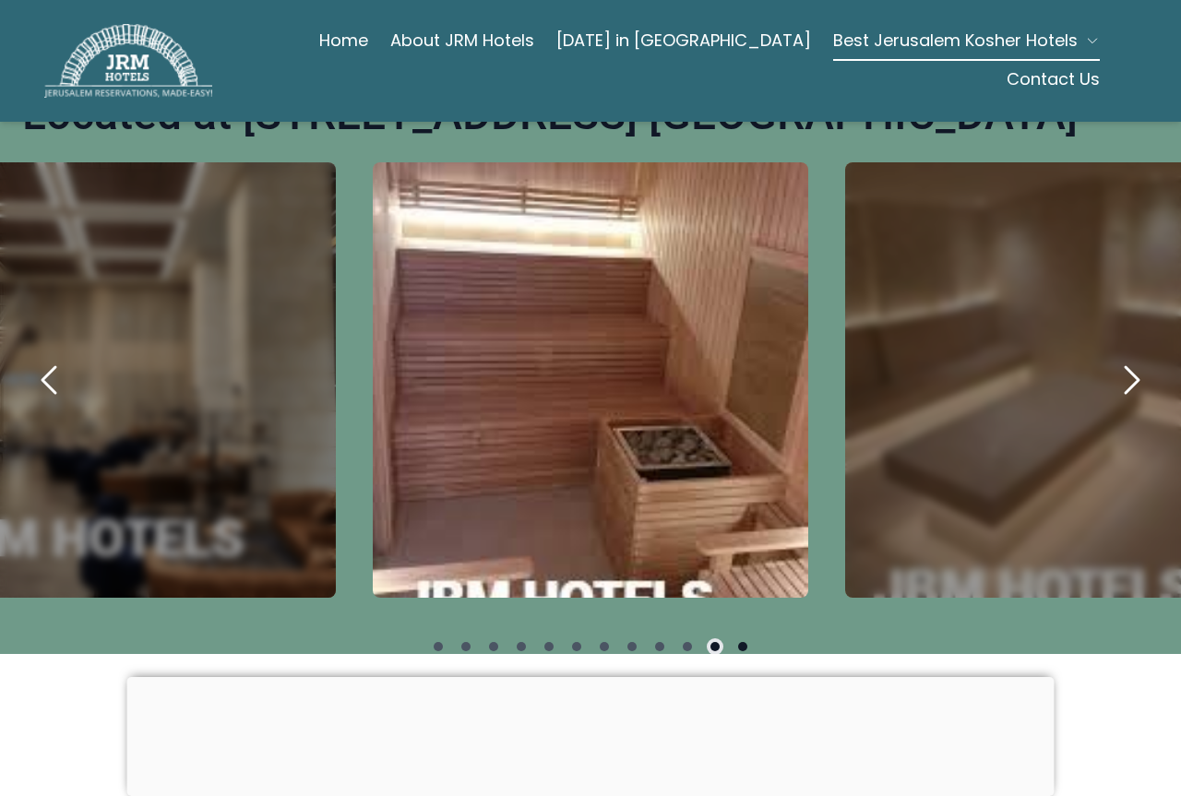
click at [49, 358] on icon "previous" at bounding box center [50, 380] width 44 height 44
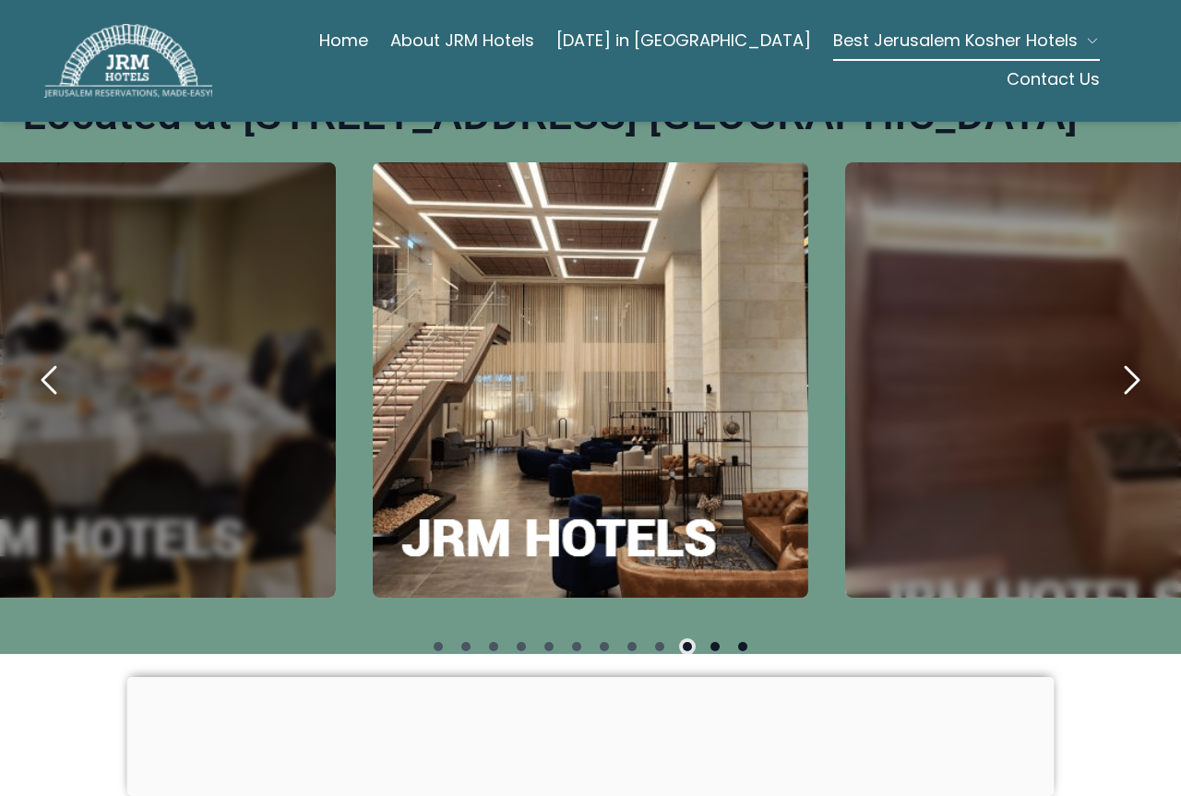
click at [49, 358] on icon "previous" at bounding box center [50, 380] width 44 height 44
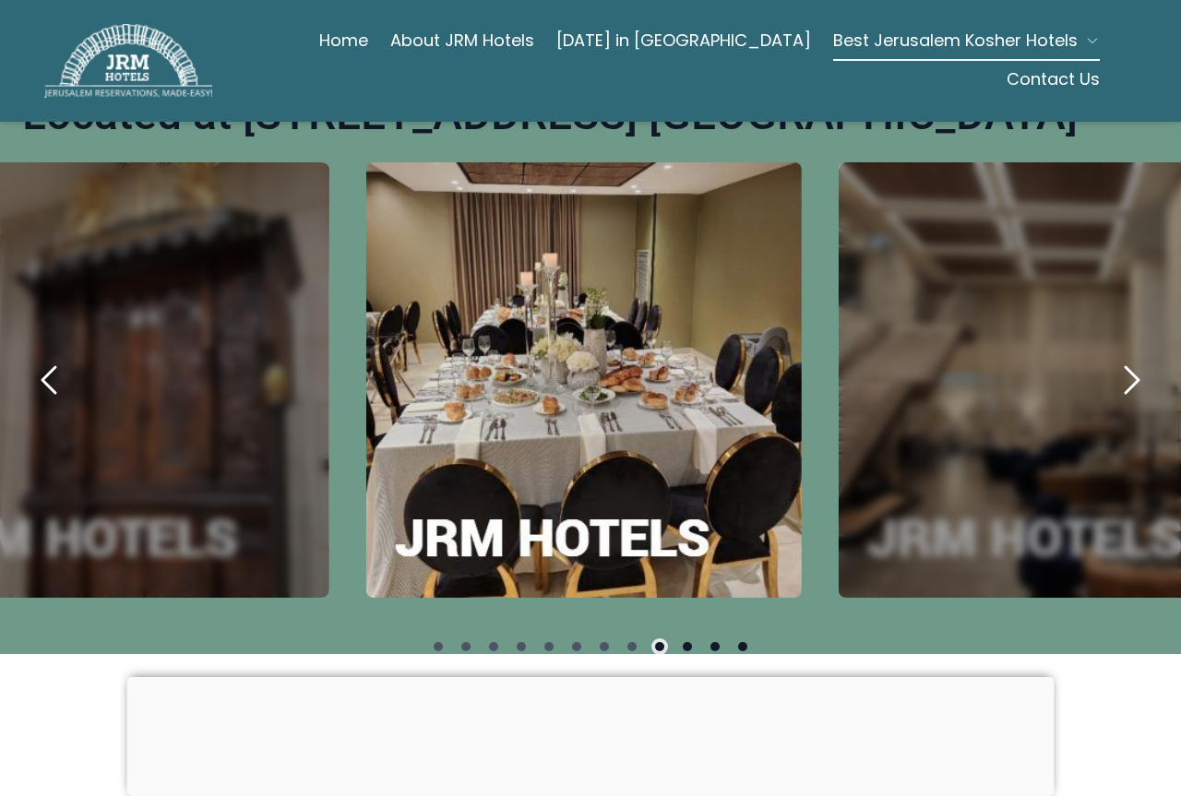
click at [49, 358] on icon "previous" at bounding box center [50, 380] width 44 height 44
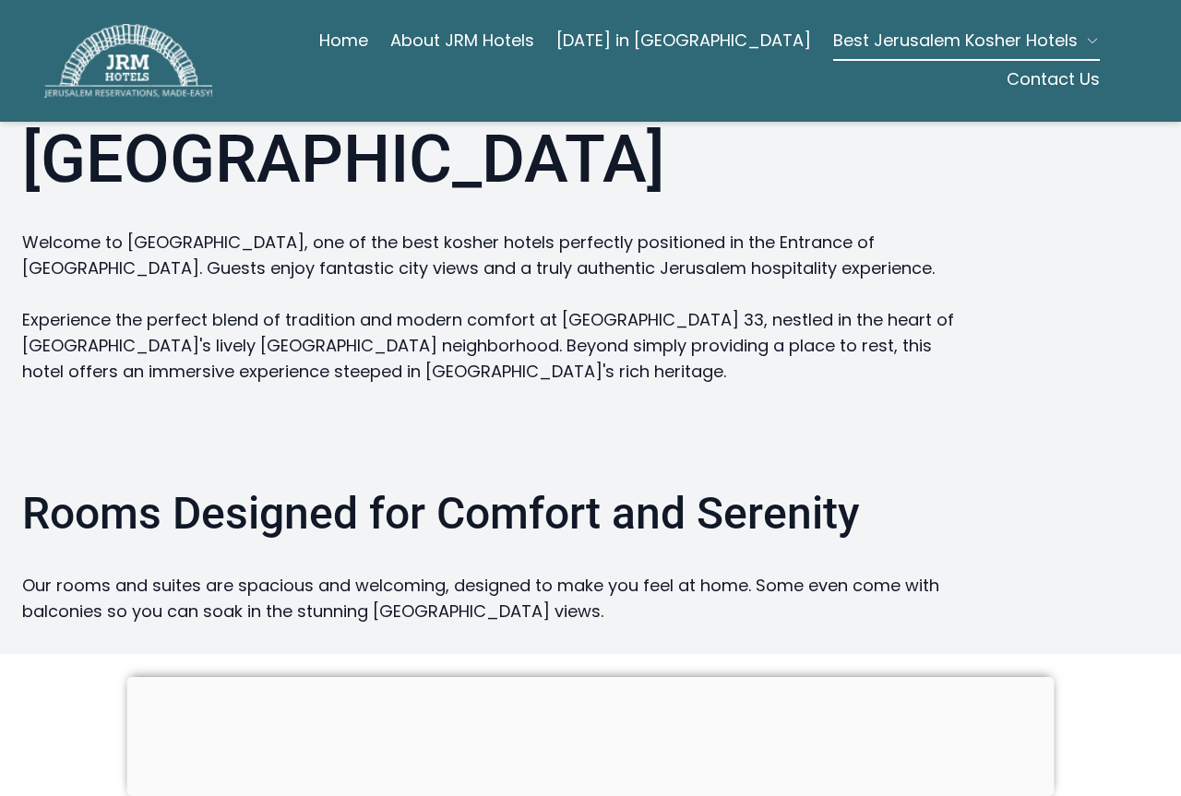
scroll to position [1384, 0]
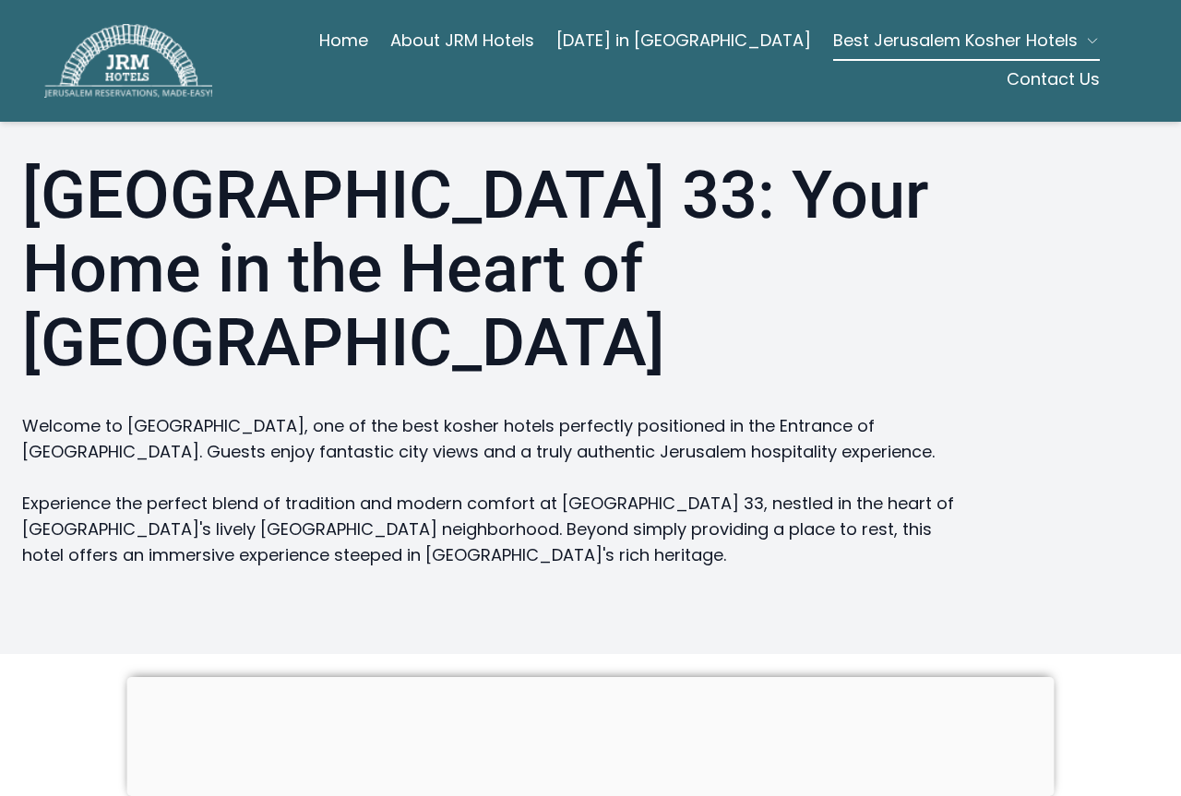
scroll to position [1200, 0]
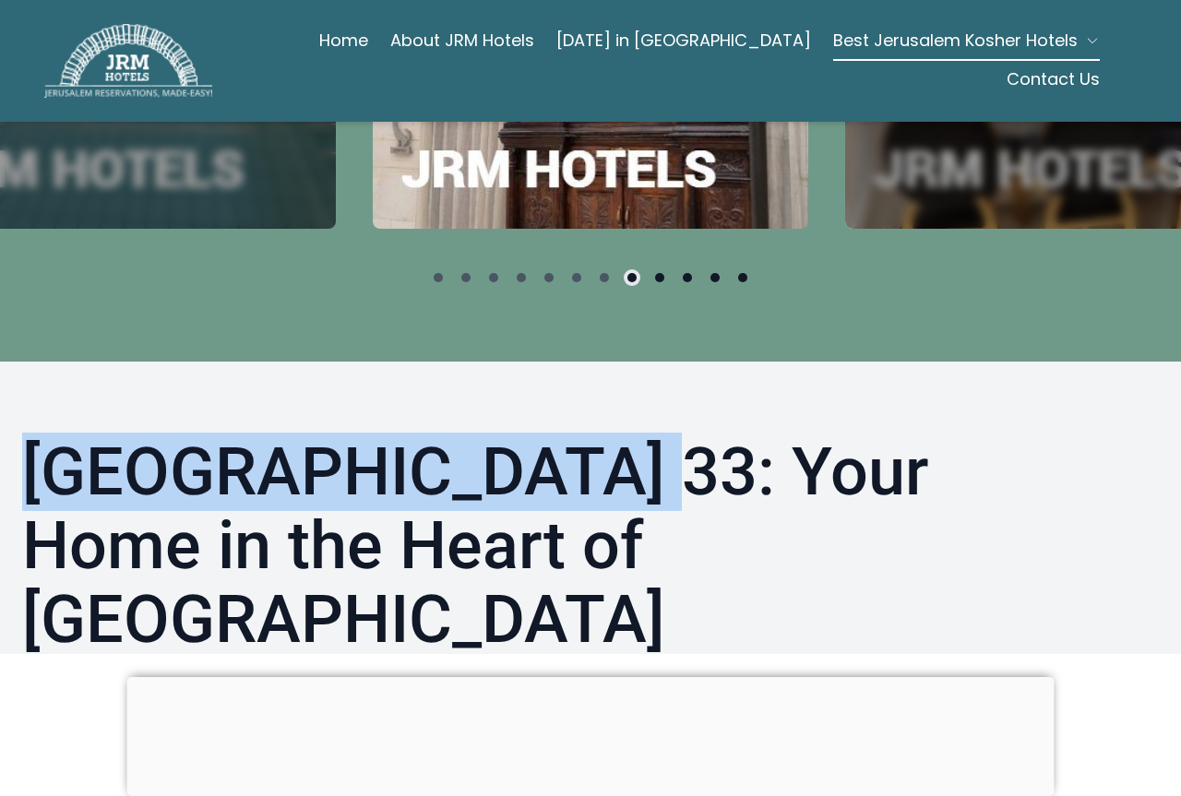
drag, startPoint x: 7, startPoint y: 437, endPoint x: 576, endPoint y: 460, distance: 568.9
copy h1 "Hotel Yirmiyahu 33"
